Goal: Transaction & Acquisition: Purchase product/service

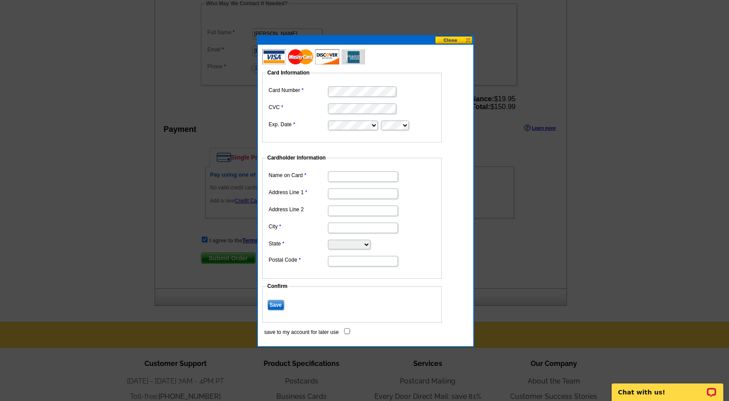
click at [379, 176] on input "Name on Card" at bounding box center [363, 176] width 70 height 11
type input "[PERSON_NAME]"
click at [375, 194] on input "Address Line 1" at bounding box center [363, 193] width 70 height 11
type input "[STREET_ADDRESS]"
type input "chagrin falls"
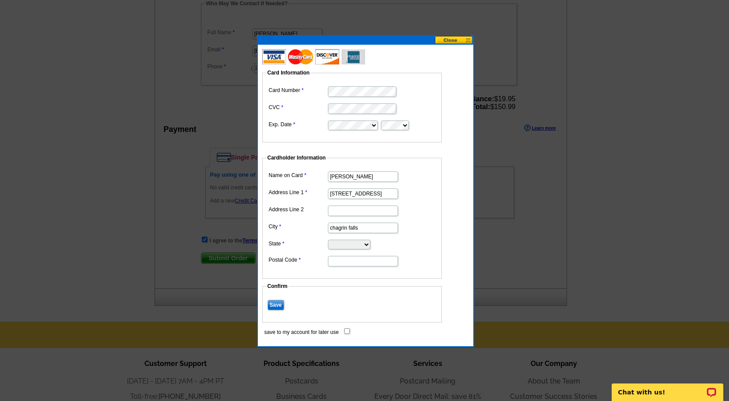
select select "OH"
type input "44022"
click at [351, 176] on input "[PERSON_NAME]" at bounding box center [363, 176] width 70 height 11
click at [351, 177] on input "[PERSON_NAME]" at bounding box center [363, 176] width 70 height 11
type input "[PERSON_NAME]"
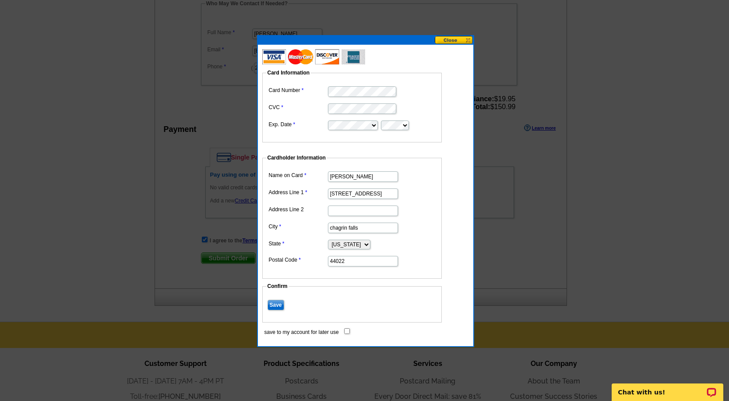
click at [272, 303] on input "Save" at bounding box center [275, 304] width 17 height 11
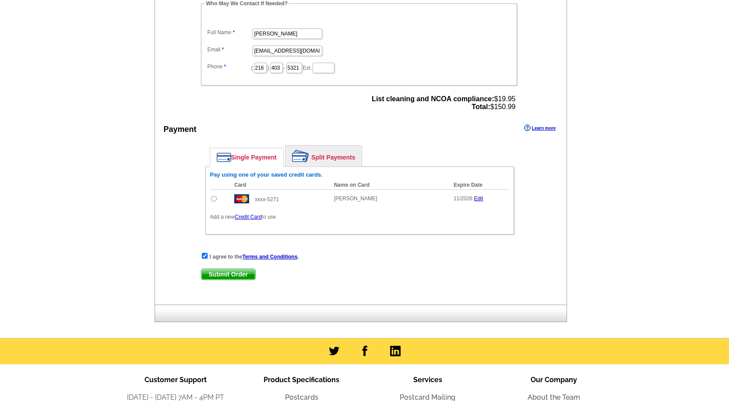
click at [229, 274] on span "Submit Order" at bounding box center [228, 274] width 54 height 11
click at [227, 274] on span "Submit Order" at bounding box center [228, 274] width 54 height 11
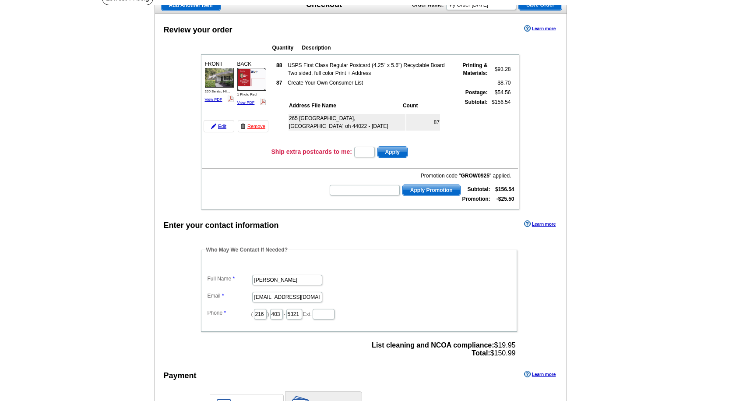
scroll to position [77, 0]
